Goal: Transaction & Acquisition: Purchase product/service

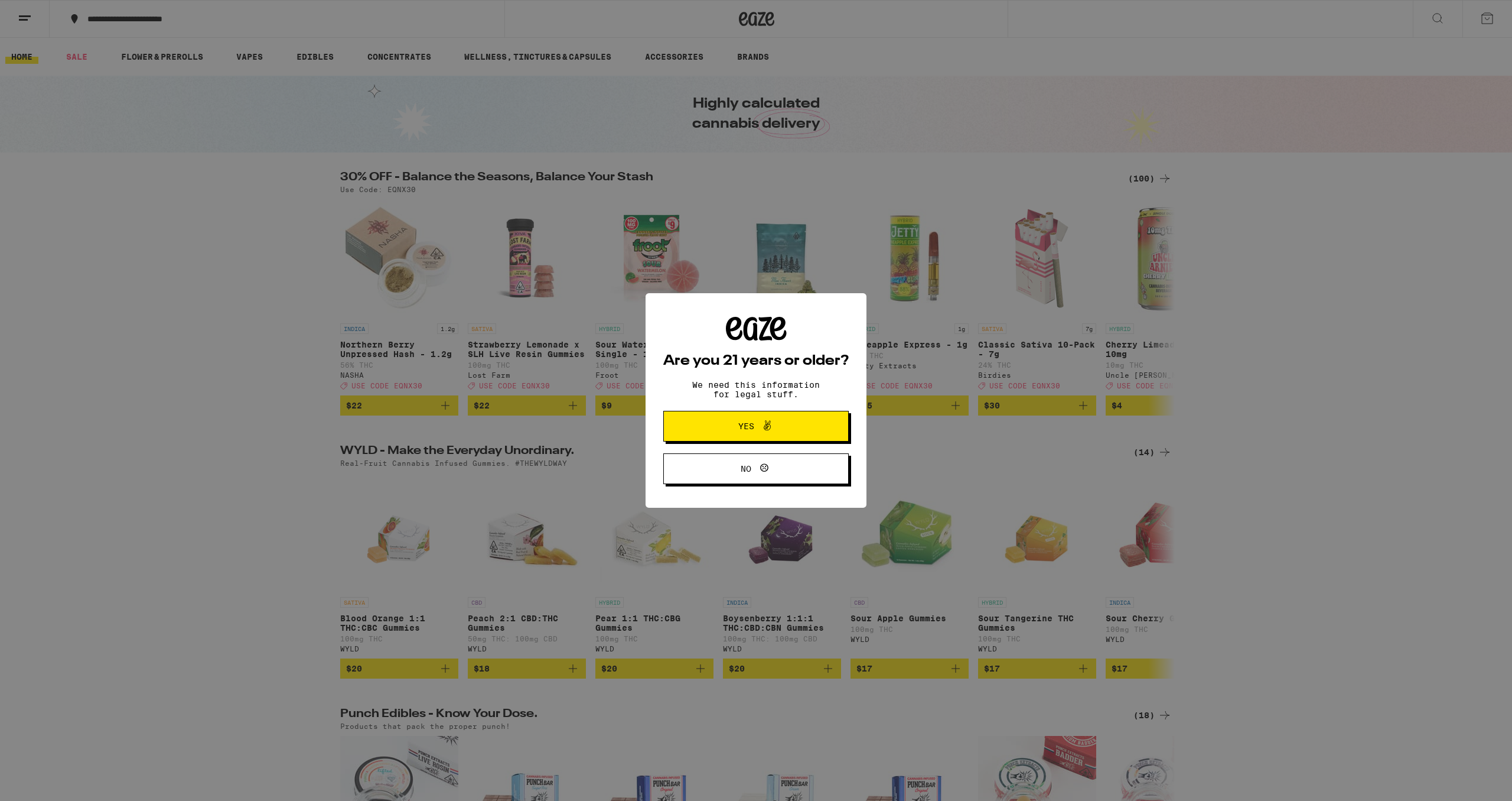
click at [739, 430] on span "Yes" at bounding box center [747, 426] width 16 height 8
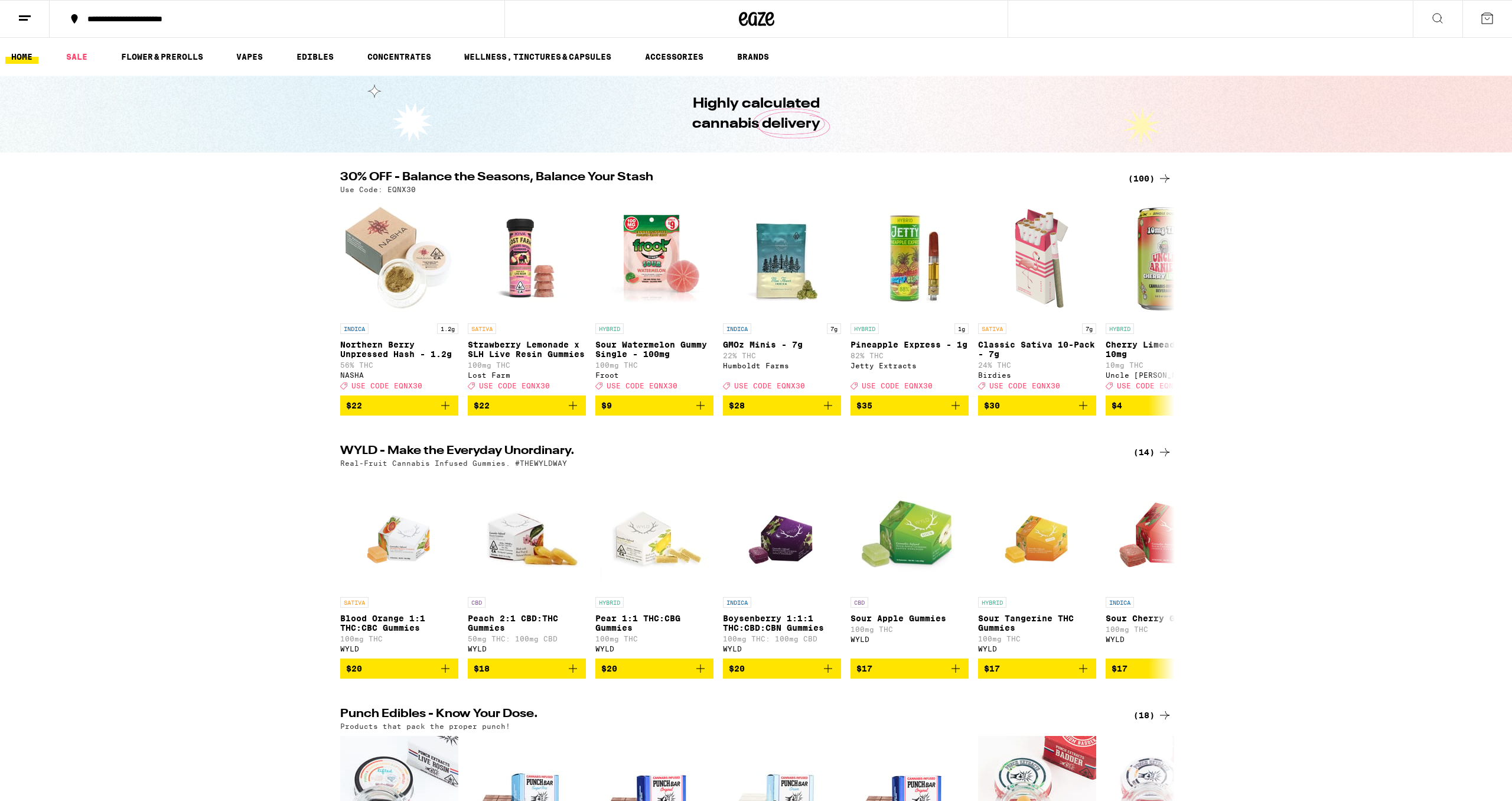
click at [1166, 176] on icon at bounding box center [1164, 178] width 14 height 14
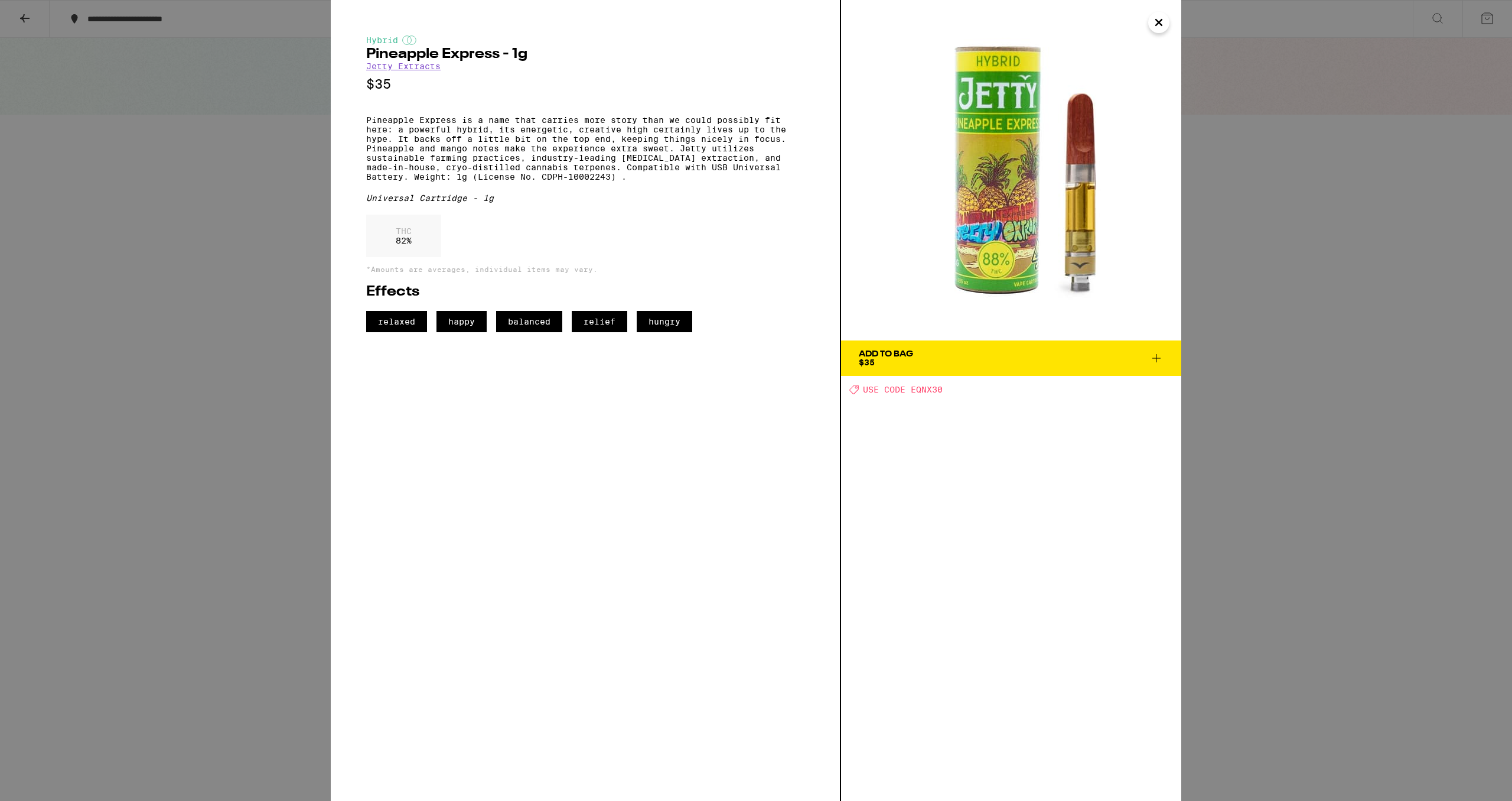
click at [1159, 22] on icon "Close" at bounding box center [1159, 22] width 6 height 6
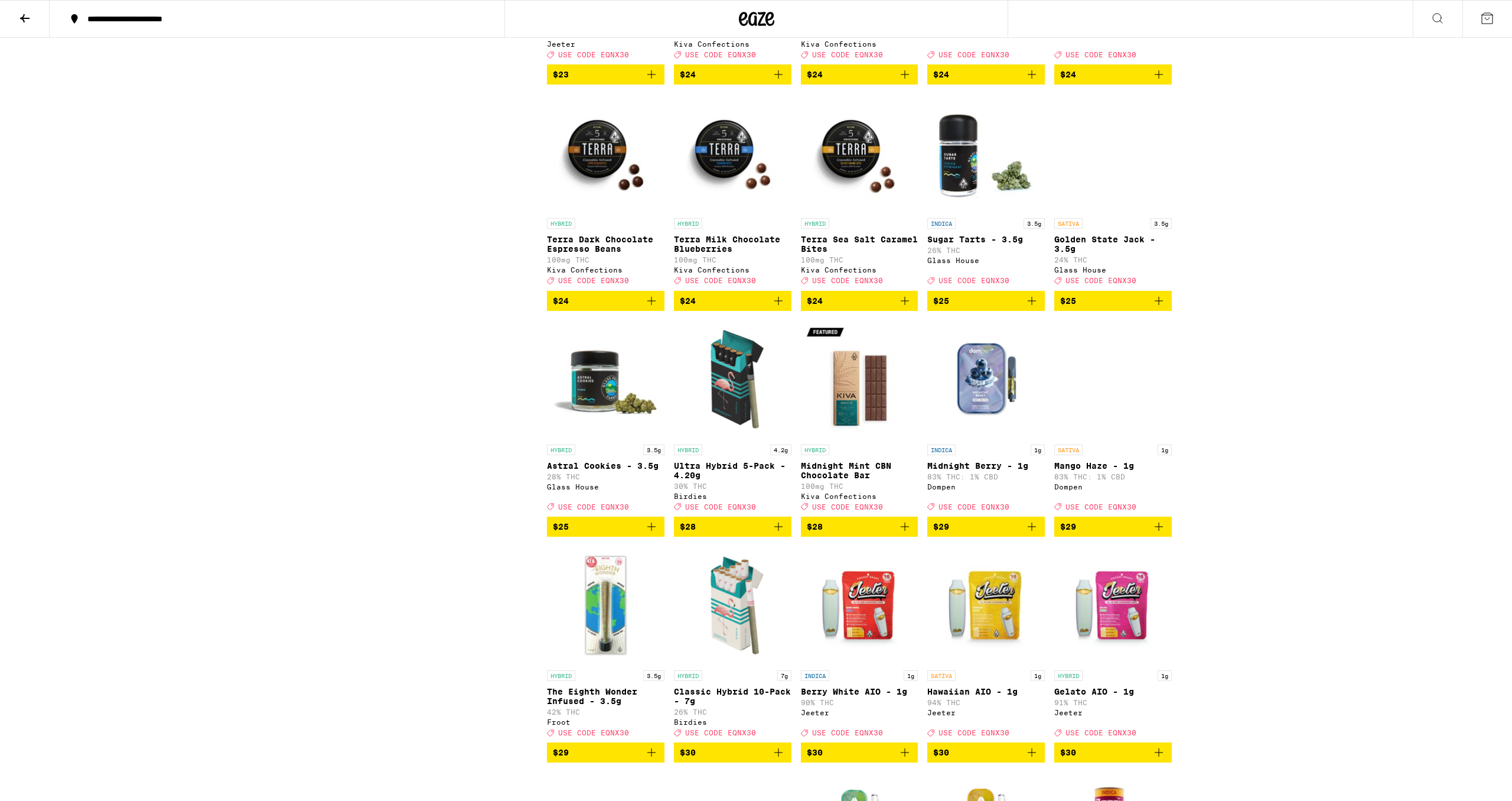
scroll to position [2108, 0]
